Goal: Navigation & Orientation: Find specific page/section

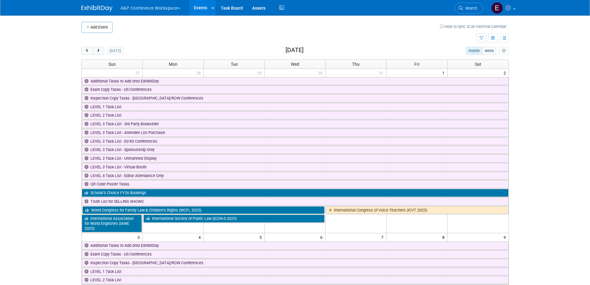
click at [193, 7] on link "Events" at bounding box center [200, 7] width 23 height 15
click at [100, 50] on span "next" at bounding box center [98, 51] width 5 height 4
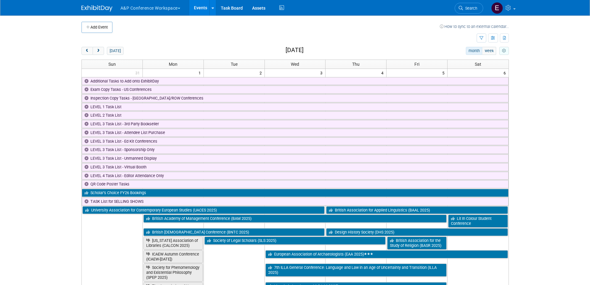
click at [505, 49] on icon "myCustomButton" at bounding box center [504, 51] width 4 height 4
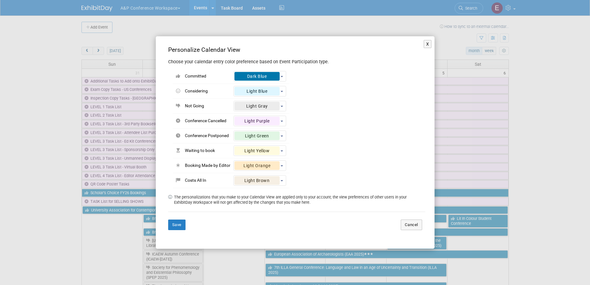
click at [483, 39] on div "X Personalize Calendar View Choose your calendar entry color preference based o…" at bounding box center [295, 142] width 590 height 285
click at [424, 45] on button "X" at bounding box center [428, 44] width 8 height 8
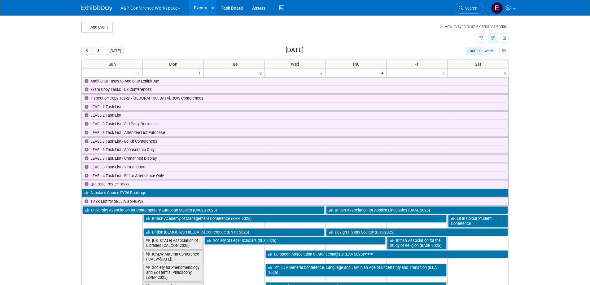
click at [491, 38] on icon "button" at bounding box center [493, 38] width 5 height 4
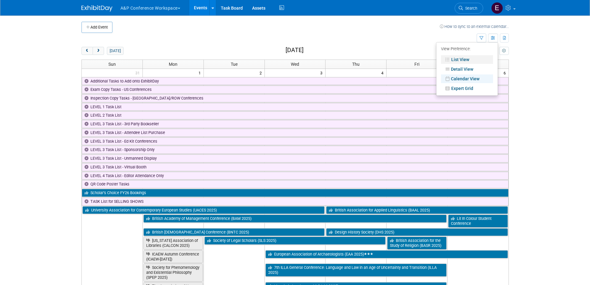
click at [472, 58] on link "List View" at bounding box center [467, 59] width 52 height 9
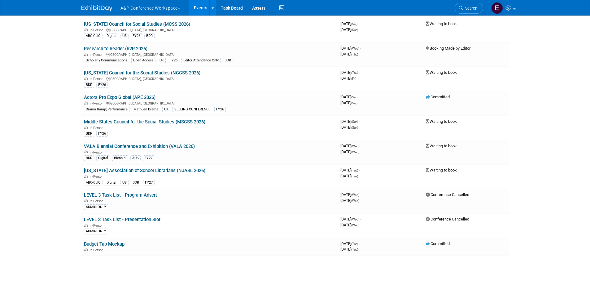
scroll to position [3311, 0]
